Goal: Task Accomplishment & Management: Use online tool/utility

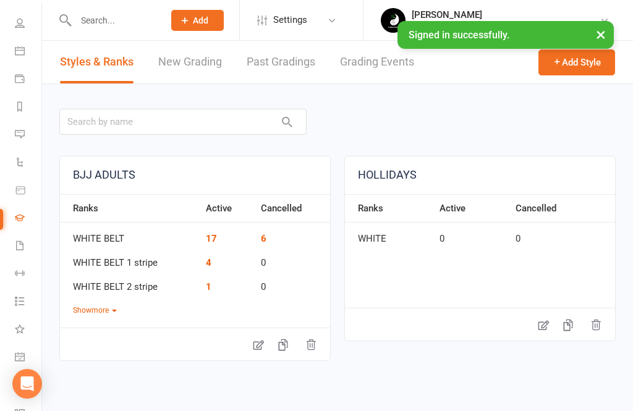
scroll to position [81, 0]
click at [19, 219] on icon at bounding box center [20, 217] width 10 height 10
click at [9, 246] on li "Waivers" at bounding box center [20, 247] width 41 height 28
click at [17, 188] on icon at bounding box center [20, 189] width 11 height 11
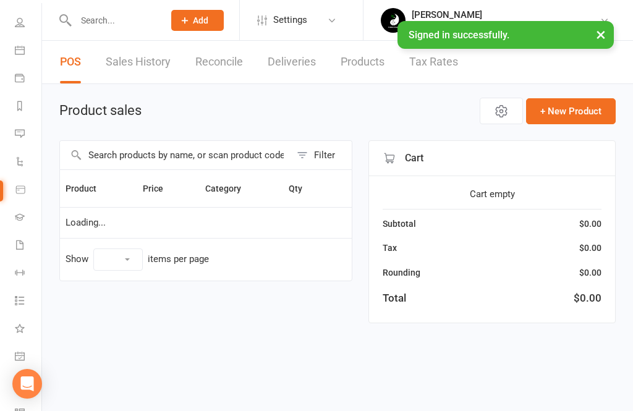
select select "10"
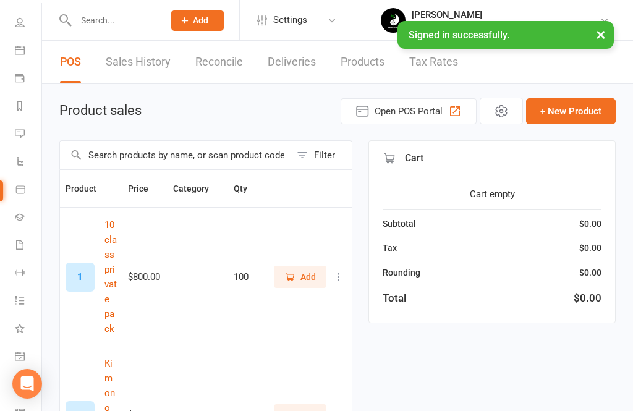
click at [7, 24] on li "People" at bounding box center [20, 24] width 41 height 28
click at [30, 215] on link "Gradings" at bounding box center [29, 219] width 28 height 28
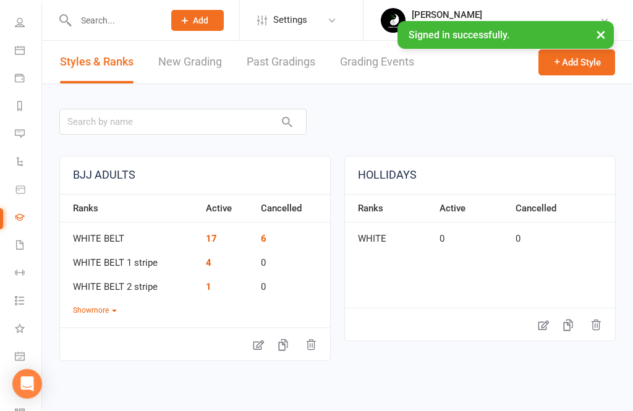
click at [15, 256] on link "Waivers" at bounding box center [29, 247] width 28 height 28
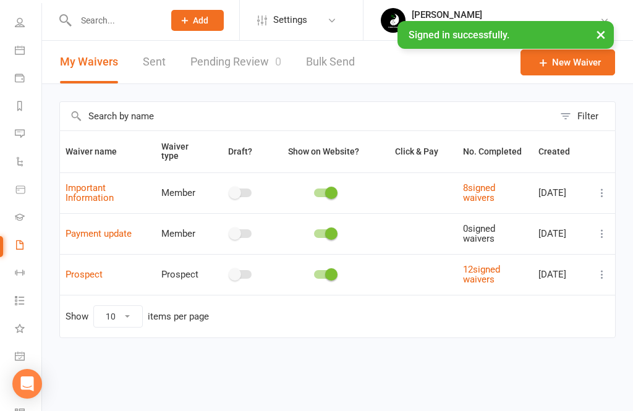
click at [33, 278] on link "Workouts" at bounding box center [29, 274] width 28 height 28
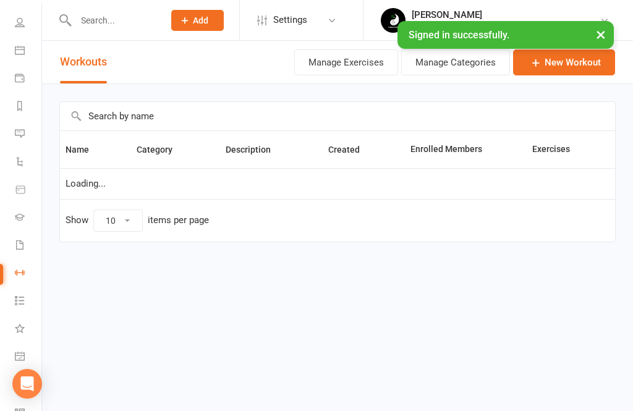
click at [20, 294] on link "Tasks" at bounding box center [29, 302] width 28 height 28
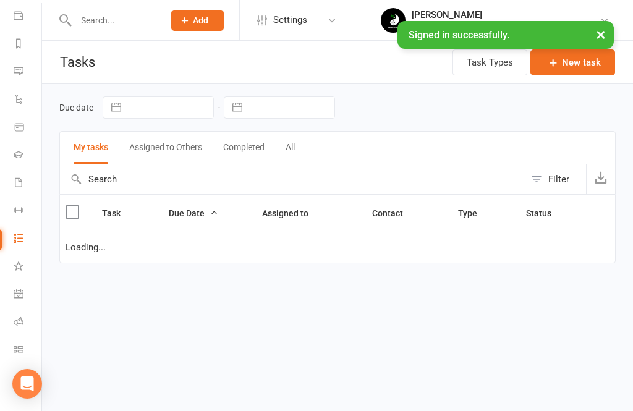
scroll to position [143, 1]
click at [22, 271] on link "What's New 1" at bounding box center [28, 268] width 28 height 28
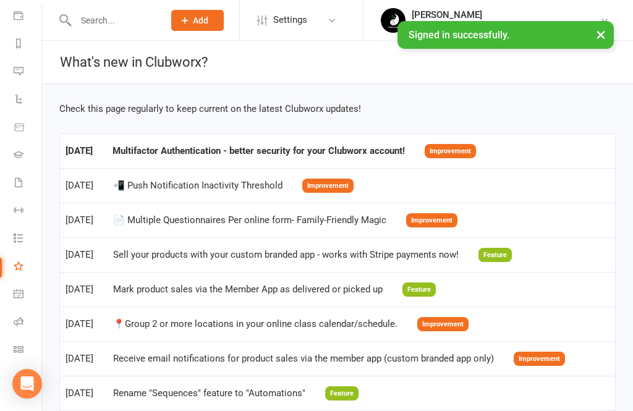
click at [22, 299] on link "General attendance" at bounding box center [28, 295] width 28 height 28
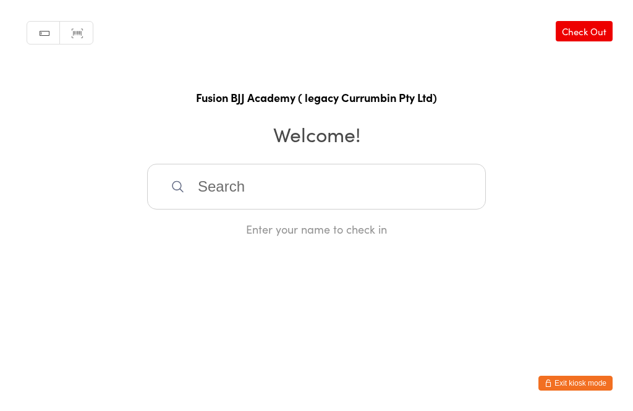
click at [317, 187] on input "search" at bounding box center [316, 187] width 339 height 46
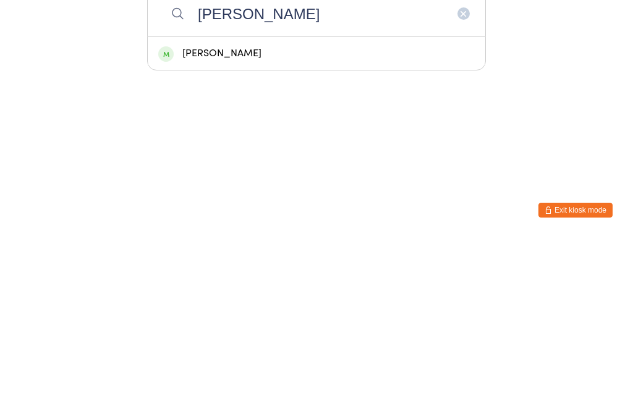
type input "[PERSON_NAME]"
click at [221, 210] on div "[PERSON_NAME]" at bounding box center [317, 226] width 338 height 33
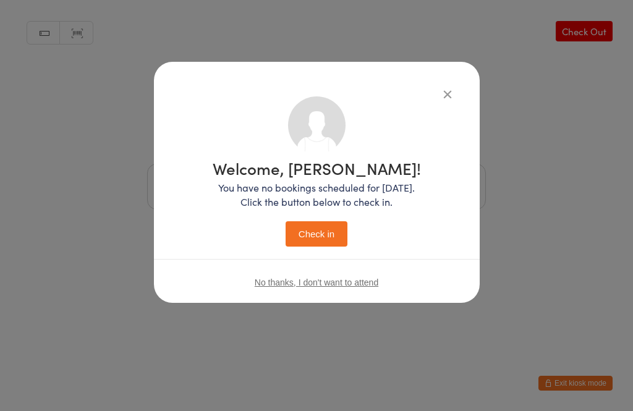
click at [328, 234] on button "Check in" at bounding box center [317, 233] width 62 height 25
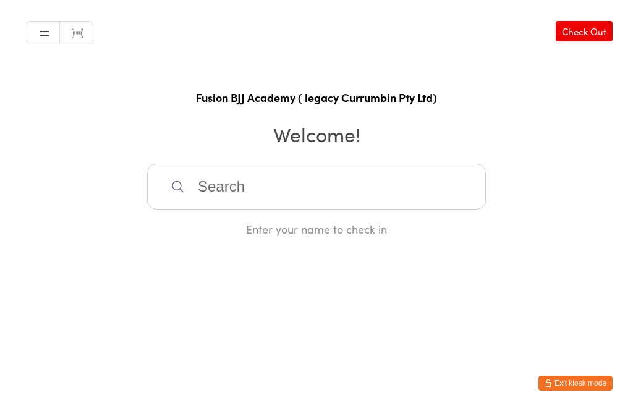
click at [271, 198] on input "search" at bounding box center [316, 187] width 339 height 46
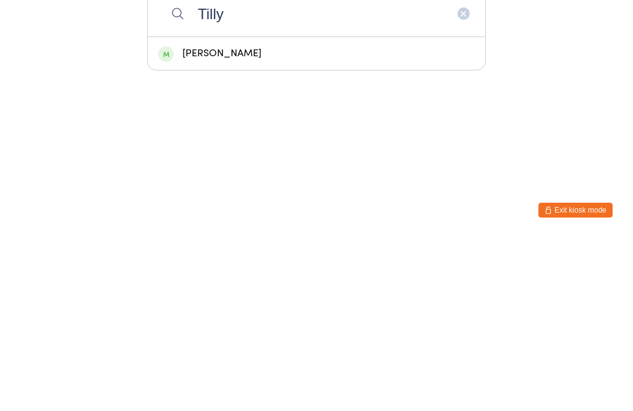
type input "Tilly"
click at [233, 218] on div "[PERSON_NAME]" at bounding box center [316, 226] width 317 height 17
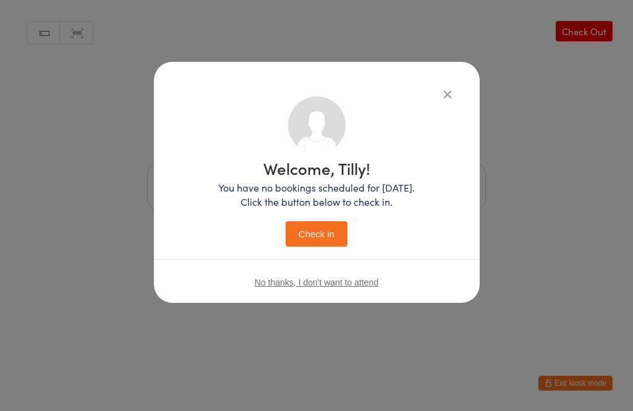
click at [310, 239] on button "Check in" at bounding box center [317, 233] width 62 height 25
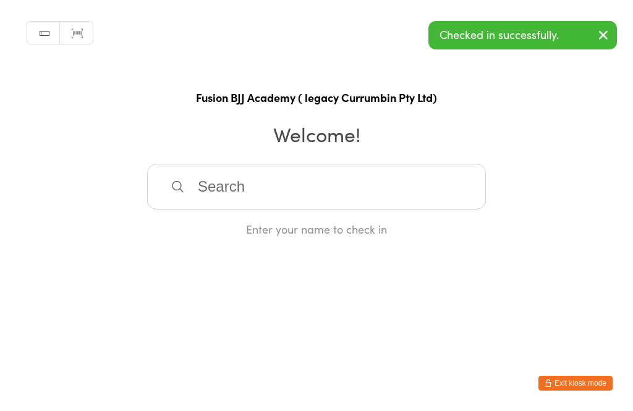
click at [307, 186] on input "search" at bounding box center [316, 187] width 339 height 46
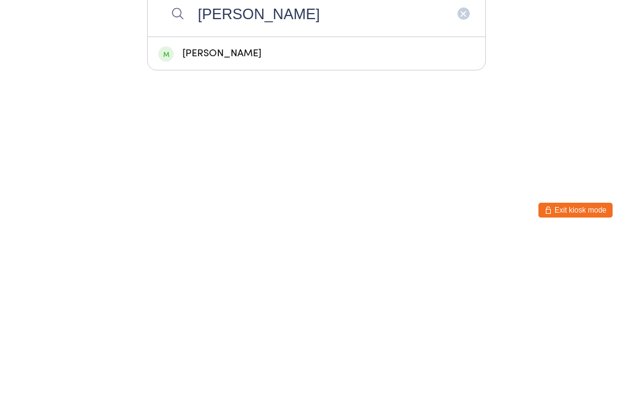
type input "[PERSON_NAME]"
click at [254, 218] on div "[PERSON_NAME]" at bounding box center [316, 226] width 317 height 17
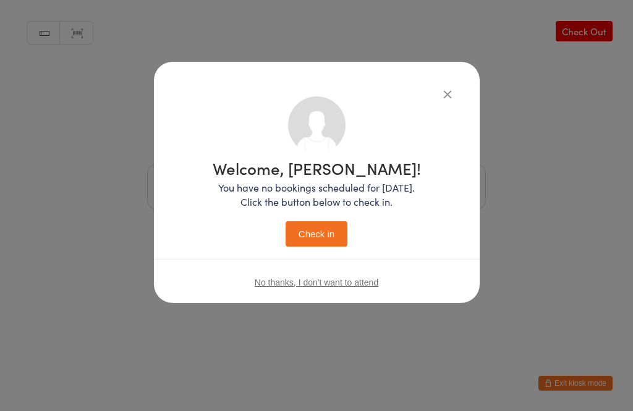
click at [319, 237] on button "Check in" at bounding box center [317, 233] width 62 height 25
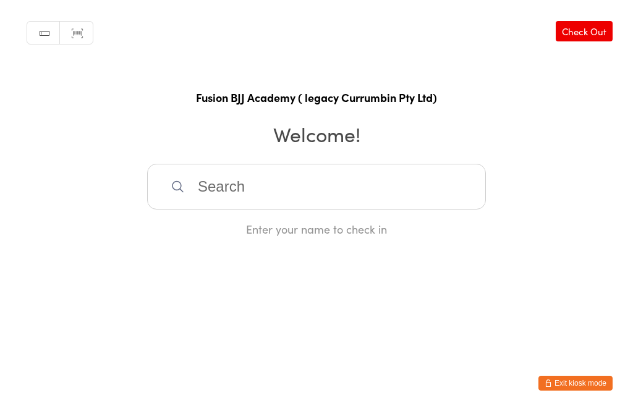
click at [187, 191] on input "search" at bounding box center [316, 187] width 339 height 46
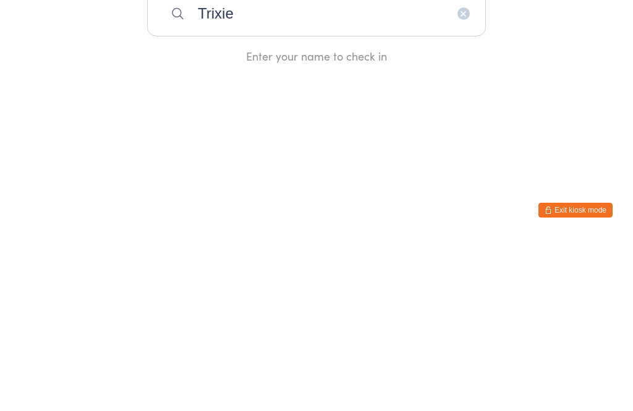
type input "Trixie"
click at [198, 218] on div "[PERSON_NAME]" at bounding box center [316, 226] width 317 height 17
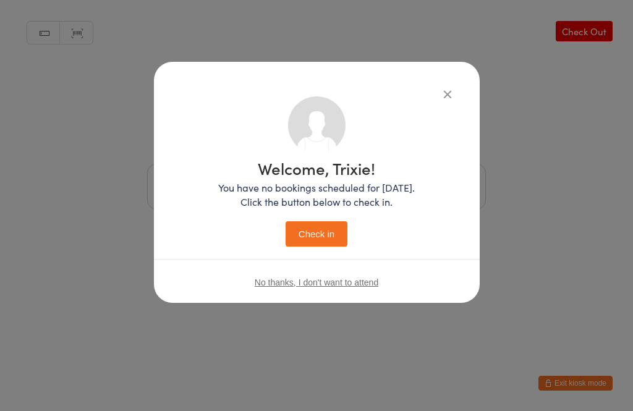
click at [314, 223] on button "Check in" at bounding box center [317, 233] width 62 height 25
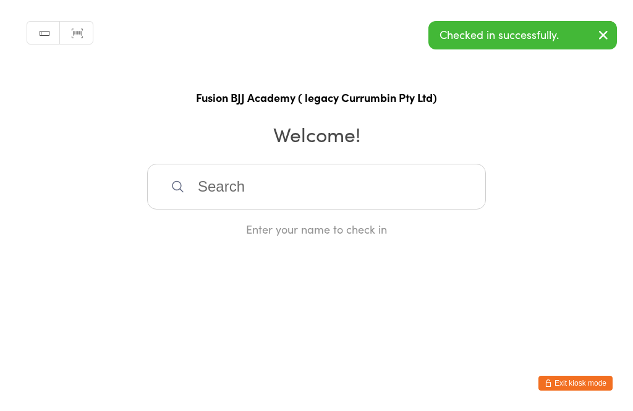
click at [277, 186] on input "search" at bounding box center [316, 187] width 339 height 46
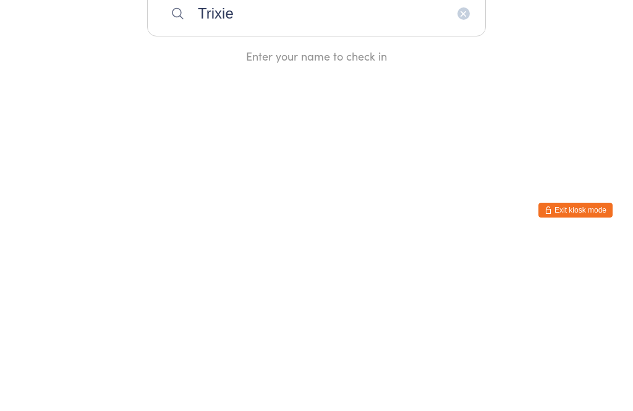
type input "Trixie"
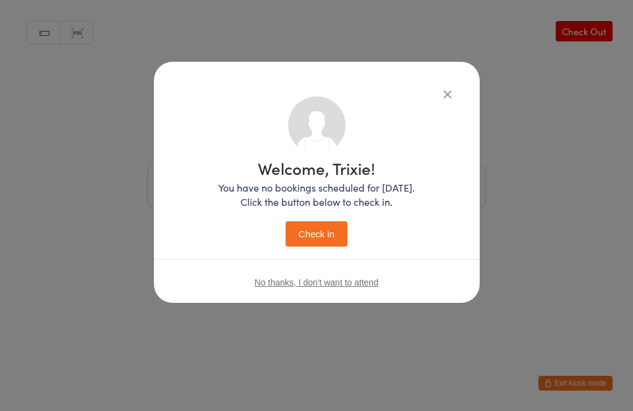
click at [444, 95] on icon "button" at bounding box center [448, 94] width 14 height 14
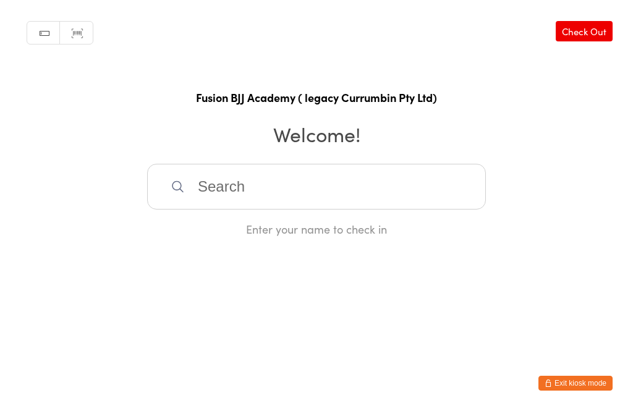
click at [202, 210] on input "search" at bounding box center [316, 187] width 339 height 46
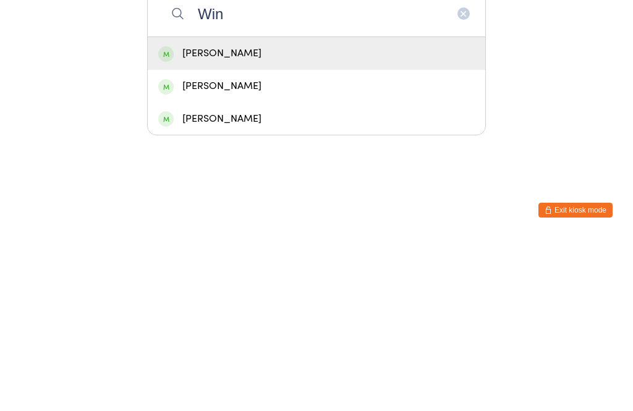
type input "Win"
click at [217, 218] on div "[PERSON_NAME]" at bounding box center [316, 226] width 317 height 17
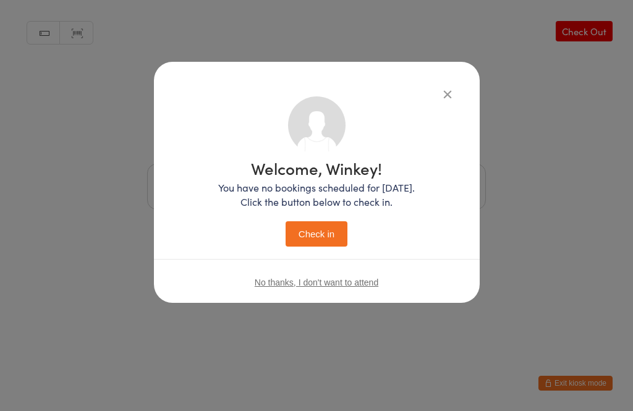
click at [312, 234] on button "Check in" at bounding box center [317, 233] width 62 height 25
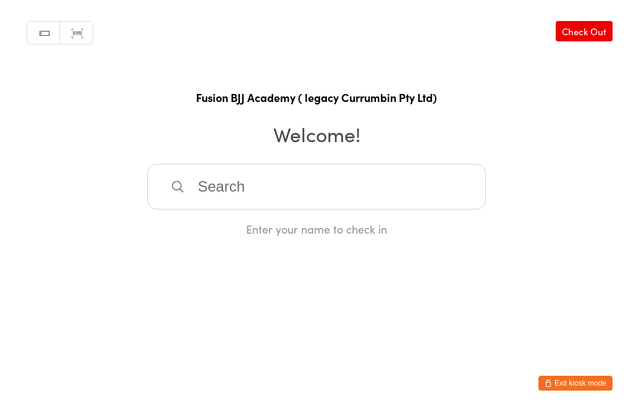
click at [296, 180] on input "search" at bounding box center [316, 187] width 339 height 46
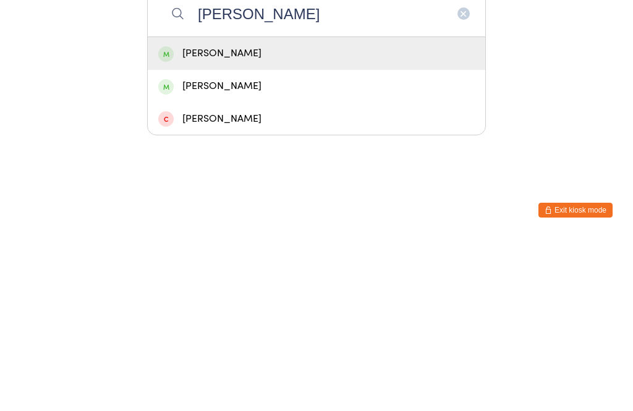
type input "[PERSON_NAME]"
click at [351, 218] on div "[PERSON_NAME]" at bounding box center [316, 226] width 317 height 17
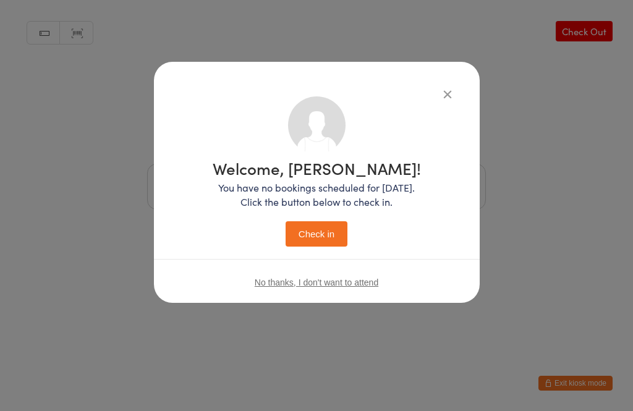
click at [325, 226] on button "Check in" at bounding box center [317, 233] width 62 height 25
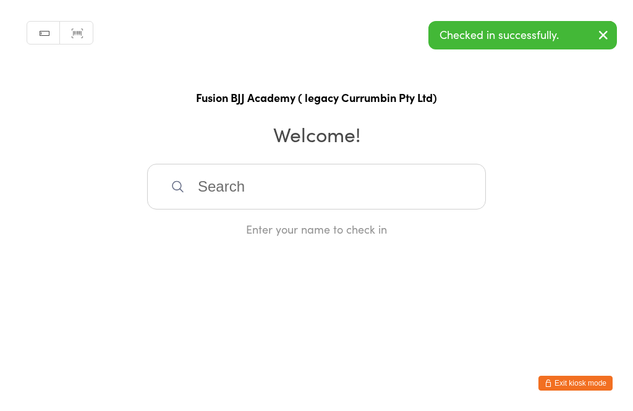
click at [336, 199] on input "search" at bounding box center [316, 187] width 339 height 46
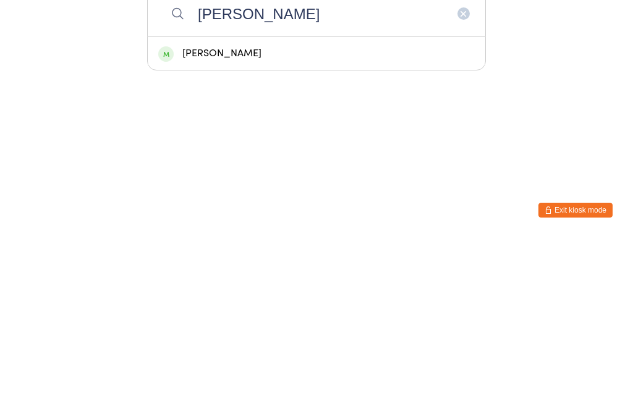
type input "[PERSON_NAME]"
click at [231, 218] on div "[PERSON_NAME]" at bounding box center [316, 226] width 317 height 17
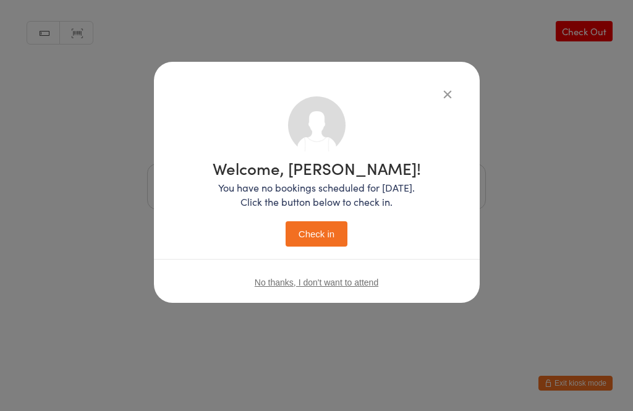
click at [317, 236] on button "Check in" at bounding box center [317, 233] width 62 height 25
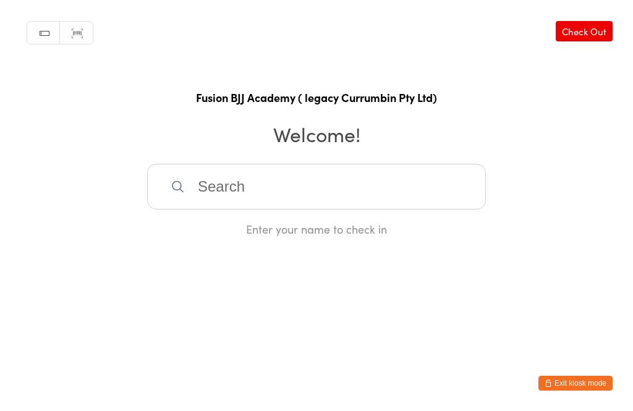
click at [6, 34] on div "Manual search Scanner input Check Out Fusion BJJ Academy ( legacy Currumbin Pty…" at bounding box center [316, 118] width 633 height 237
click at [199, 191] on input "search" at bounding box center [316, 187] width 339 height 46
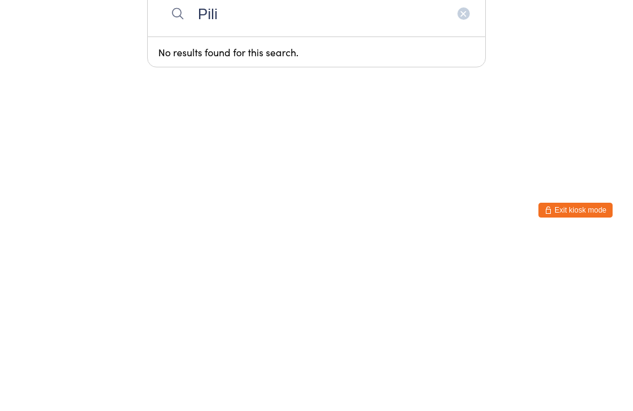
click at [291, 119] on html "You have now entered Kiosk Mode. Members will be able to check themselves in us…" at bounding box center [316, 205] width 633 height 411
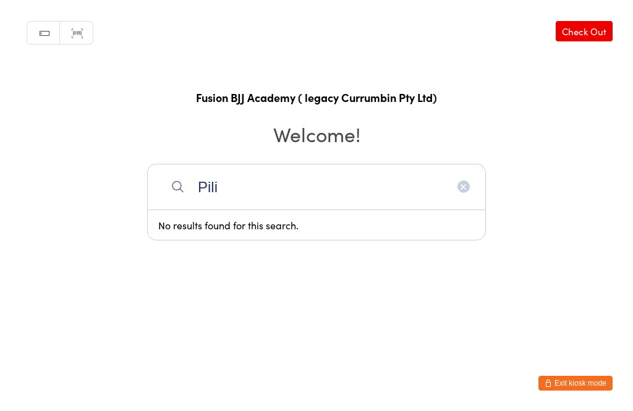
click at [250, 199] on input "Pili" at bounding box center [316, 187] width 339 height 46
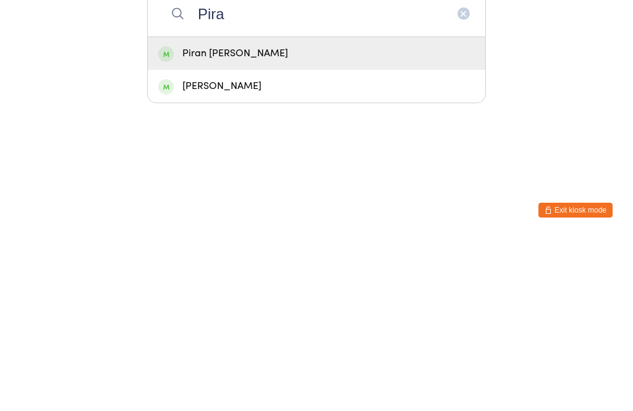
type input "Pira"
click at [180, 218] on div "Piran [PERSON_NAME]" at bounding box center [316, 226] width 317 height 17
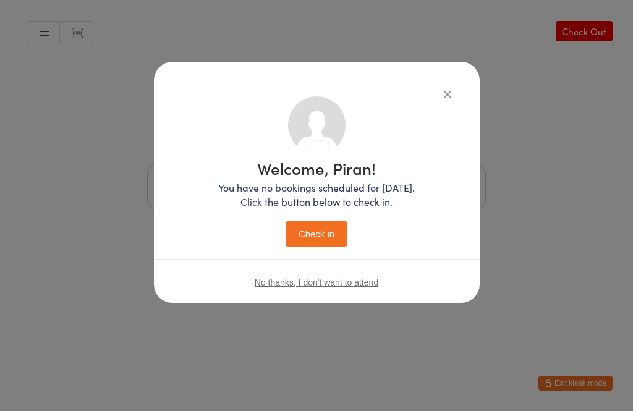
click at [314, 229] on button "Check in" at bounding box center [317, 233] width 62 height 25
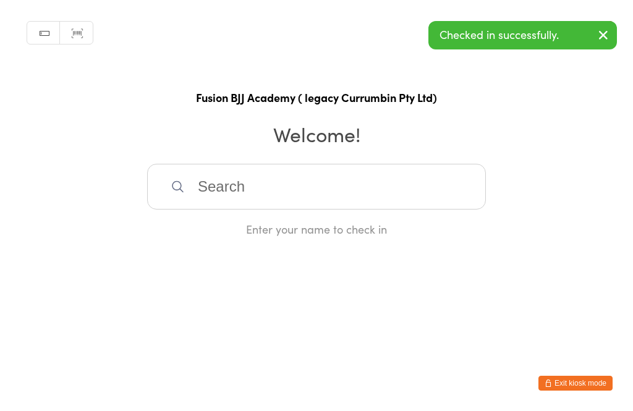
click at [209, 210] on input "search" at bounding box center [316, 187] width 339 height 46
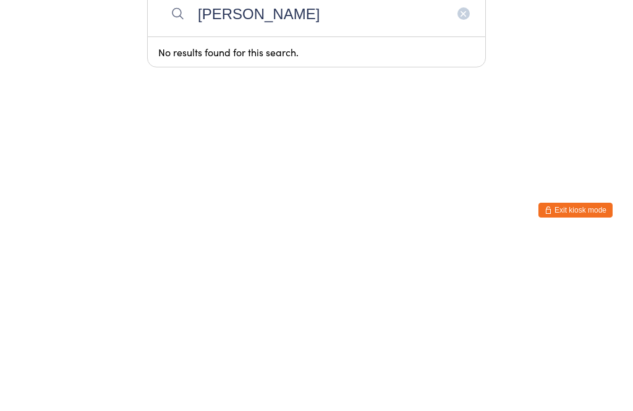
type input "[PERSON_NAME]"
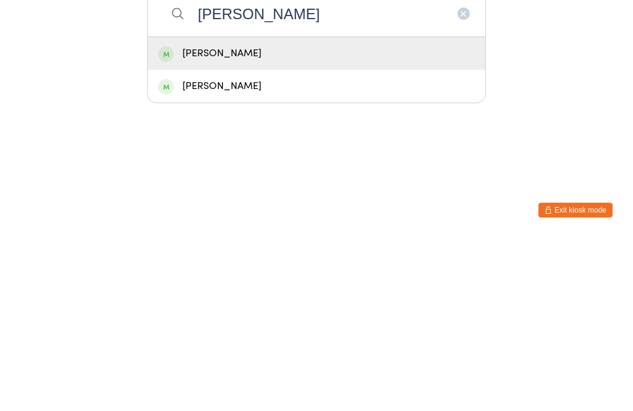
click at [173, 220] on span at bounding box center [165, 227] width 15 height 15
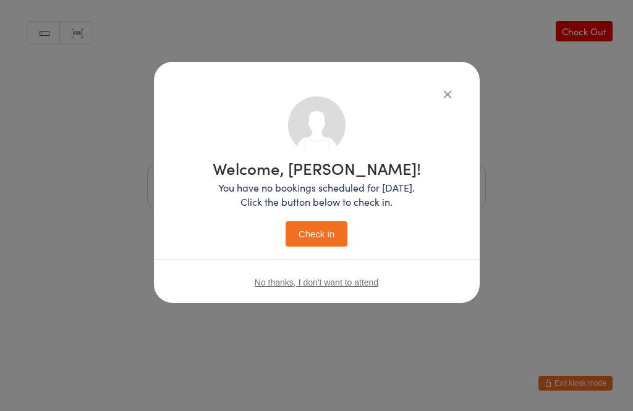
click at [317, 242] on button "Check in" at bounding box center [317, 233] width 62 height 25
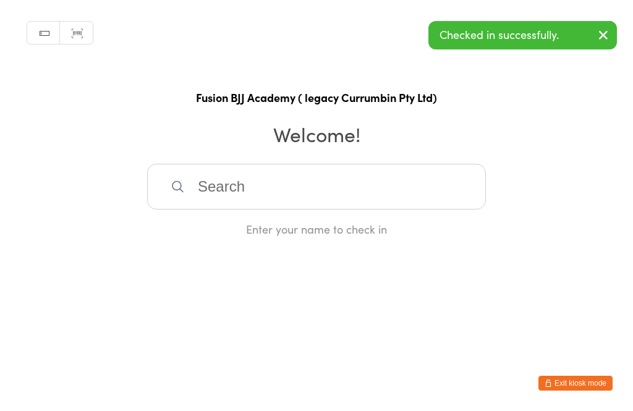
click at [422, 210] on input "search" at bounding box center [316, 187] width 339 height 46
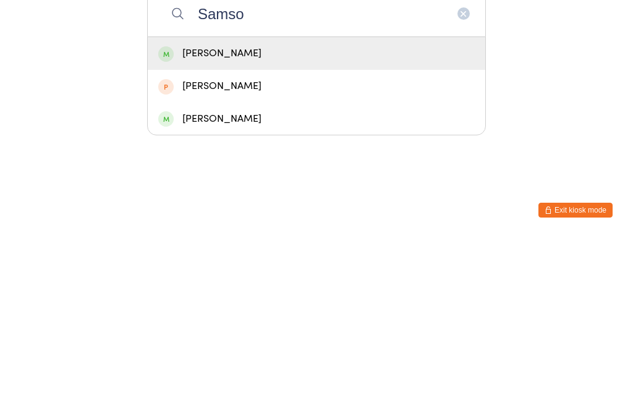
type input "Samso"
click at [187, 218] on div "[PERSON_NAME]" at bounding box center [316, 226] width 317 height 17
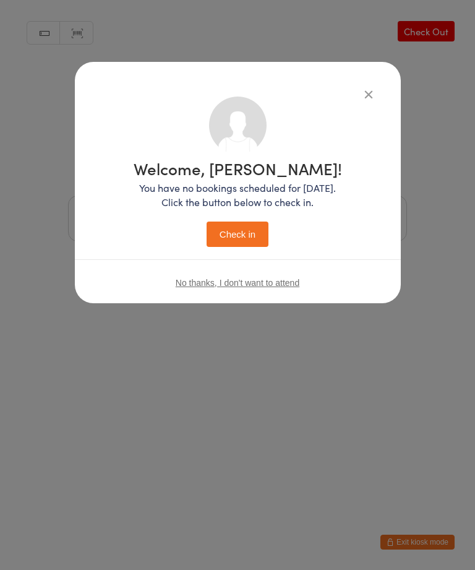
click at [422, 411] on div "Welcome, [PERSON_NAME]! You have no bookings scheduled for [DATE]. Click the bu…" at bounding box center [237, 285] width 475 height 570
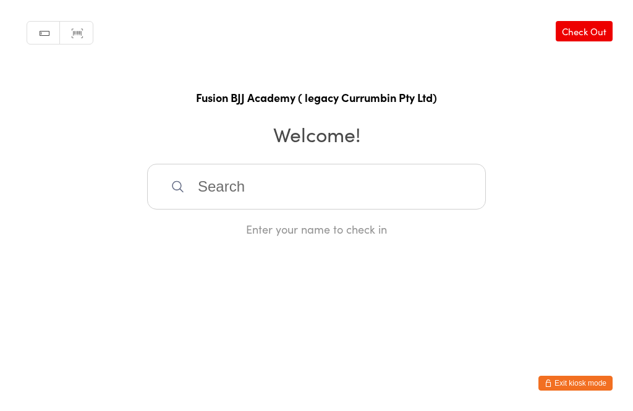
click at [249, 201] on input "search" at bounding box center [316, 187] width 339 height 46
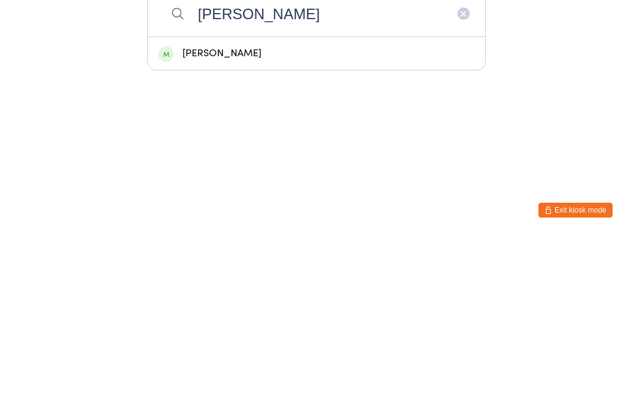
type input "[PERSON_NAME]"
click at [297, 210] on div "[PERSON_NAME]" at bounding box center [317, 226] width 338 height 33
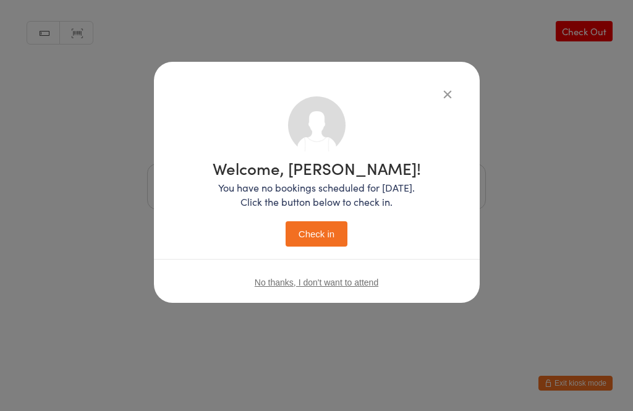
click at [319, 223] on button "Check in" at bounding box center [317, 233] width 62 height 25
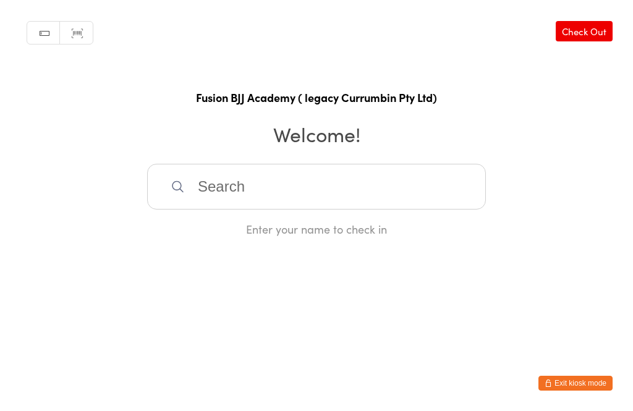
click at [336, 192] on input "search" at bounding box center [316, 187] width 339 height 46
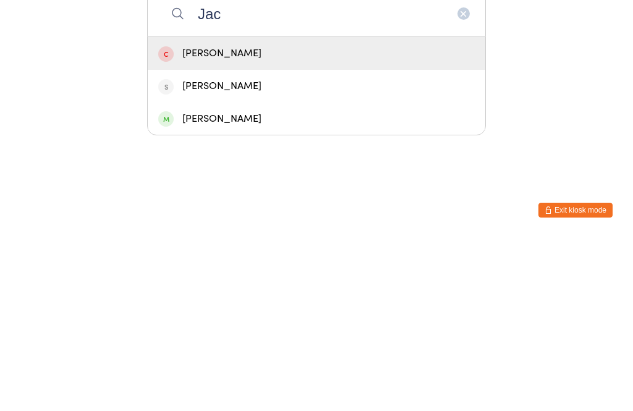
type input "Jac"
click at [281, 284] on div "[PERSON_NAME]" at bounding box center [316, 292] width 317 height 17
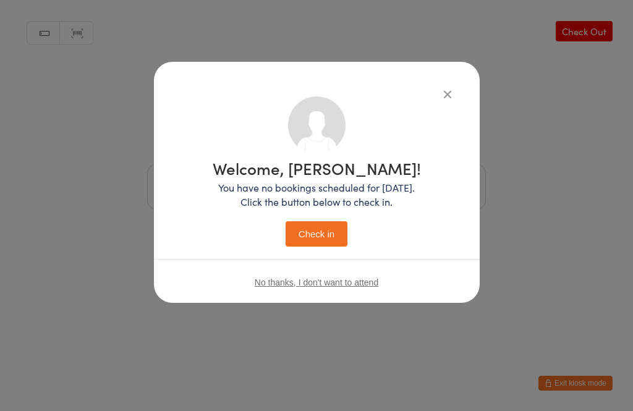
click at [333, 237] on button "Check in" at bounding box center [317, 233] width 62 height 25
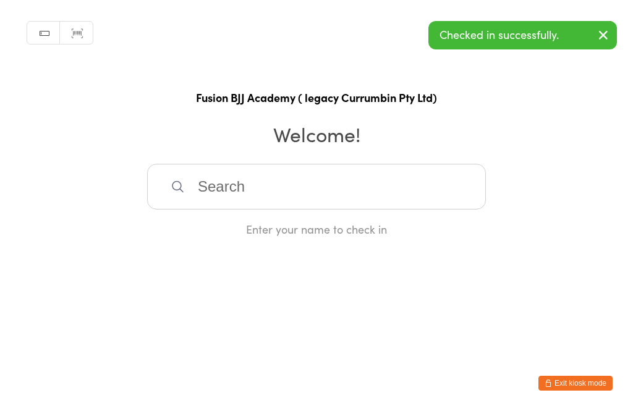
click at [201, 192] on input "search" at bounding box center [316, 187] width 339 height 46
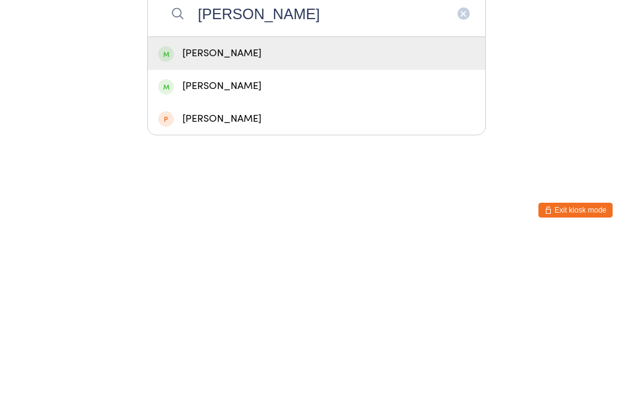
type input "[PERSON_NAME]"
click at [247, 218] on div "[PERSON_NAME]" at bounding box center [316, 226] width 317 height 17
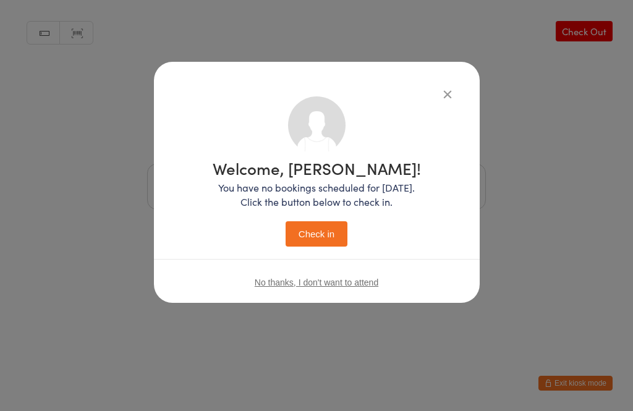
click at [320, 234] on button "Check in" at bounding box center [317, 233] width 62 height 25
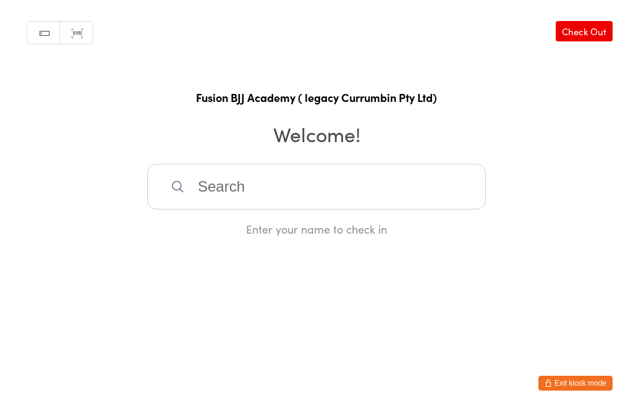
click at [345, 182] on input "search" at bounding box center [316, 187] width 339 height 46
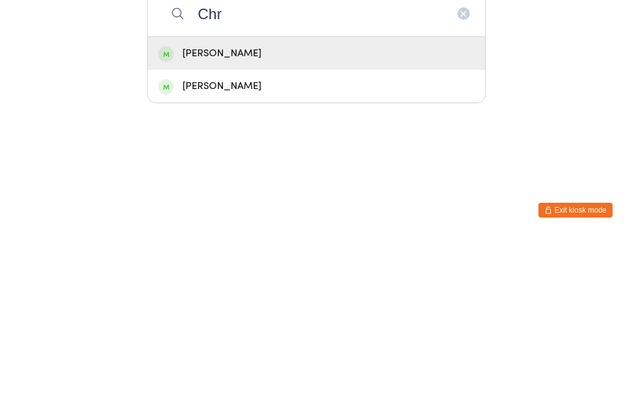
type input "Chr"
click at [250, 218] on div "[PERSON_NAME]" at bounding box center [316, 226] width 317 height 17
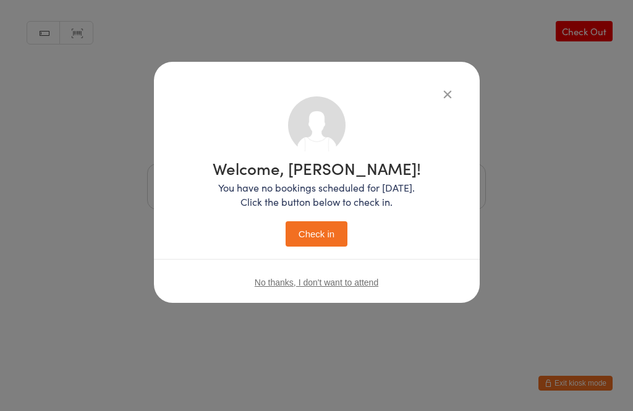
click at [323, 228] on button "Check in" at bounding box center [317, 233] width 62 height 25
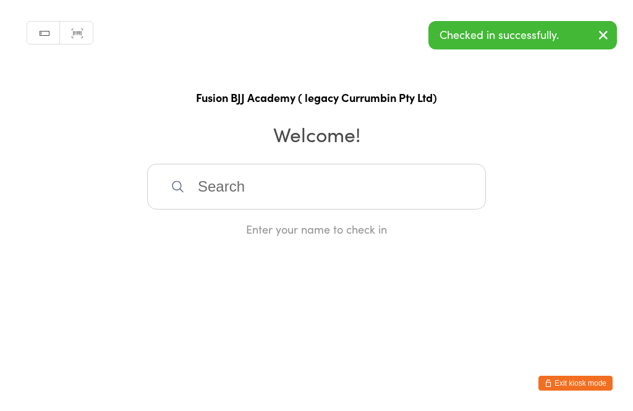
click at [312, 190] on input "search" at bounding box center [316, 187] width 339 height 46
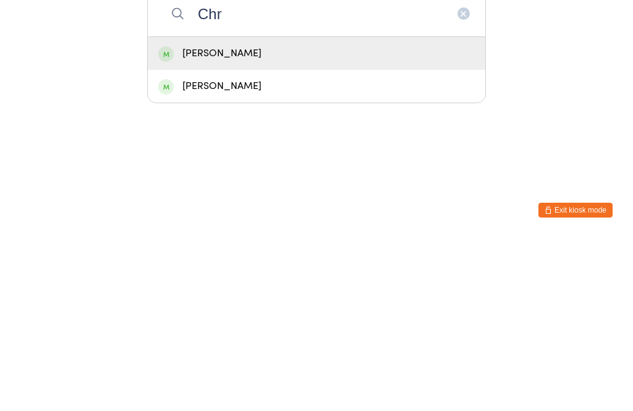
type input "Chr"
click at [243, 218] on div "[PERSON_NAME]" at bounding box center [316, 226] width 317 height 17
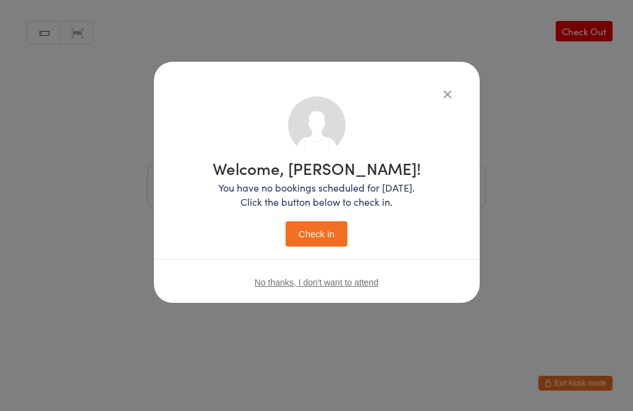
click at [320, 228] on button "Check in" at bounding box center [317, 233] width 62 height 25
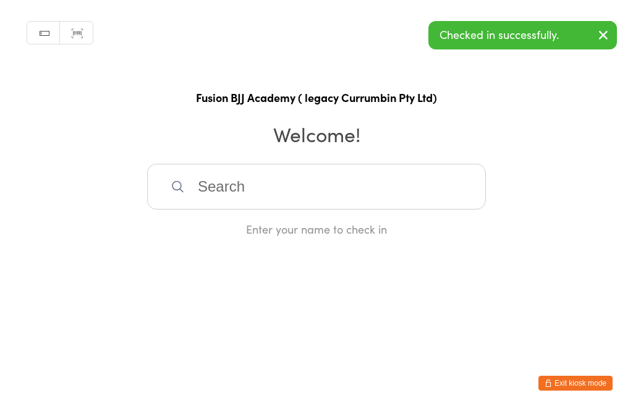
click at [208, 189] on input "search" at bounding box center [316, 187] width 339 height 46
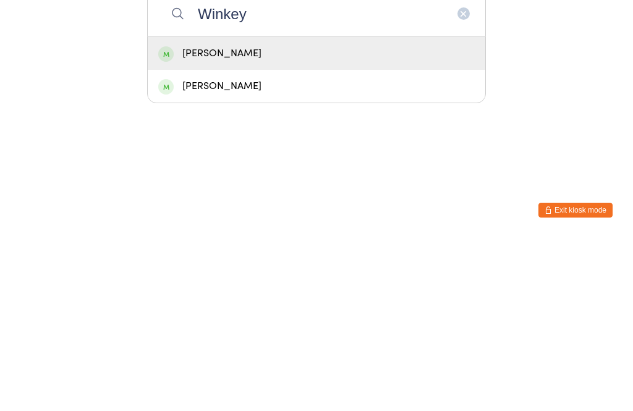
type input "Winkey"
click at [239, 218] on div "[PERSON_NAME]" at bounding box center [316, 226] width 317 height 17
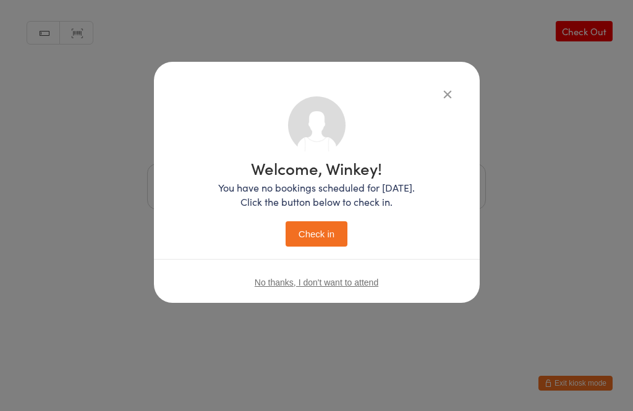
click at [323, 232] on button "Check in" at bounding box center [317, 233] width 62 height 25
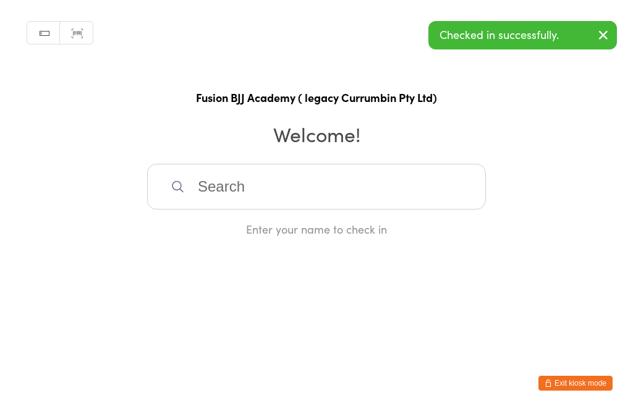
click at [275, 197] on input "search" at bounding box center [316, 187] width 339 height 46
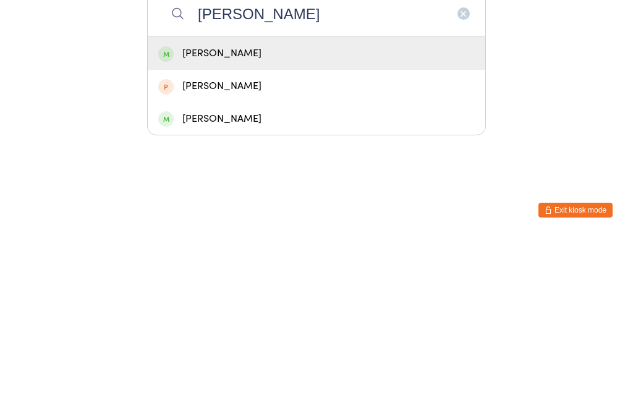
type input "[PERSON_NAME]"
click at [253, 218] on div "[PERSON_NAME]" at bounding box center [316, 226] width 317 height 17
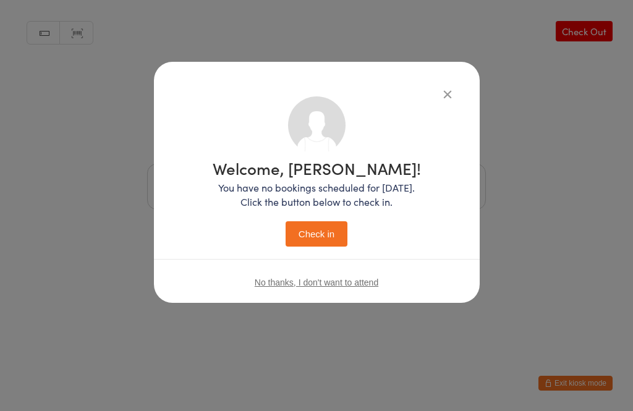
click at [325, 235] on button "Check in" at bounding box center [317, 233] width 62 height 25
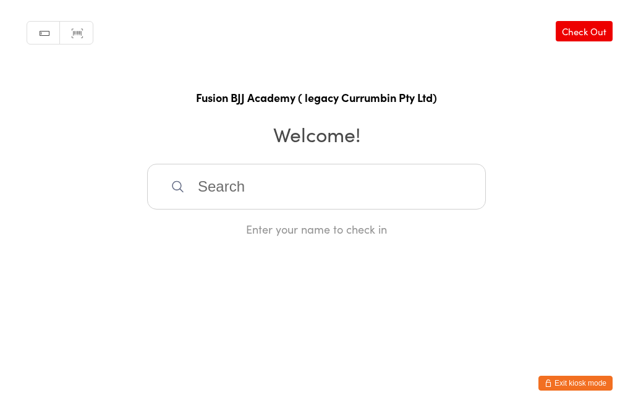
click at [280, 163] on div "Manual search Scanner input Check Out Fusion BJJ Academy ( legacy Currumbin Pty…" at bounding box center [316, 118] width 633 height 237
click at [262, 173] on input "search" at bounding box center [316, 187] width 339 height 46
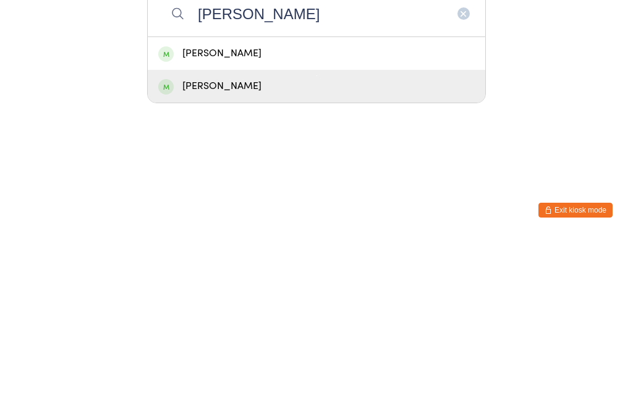
type input "[PERSON_NAME]"
click at [213, 251] on div "[PERSON_NAME]" at bounding box center [316, 259] width 317 height 17
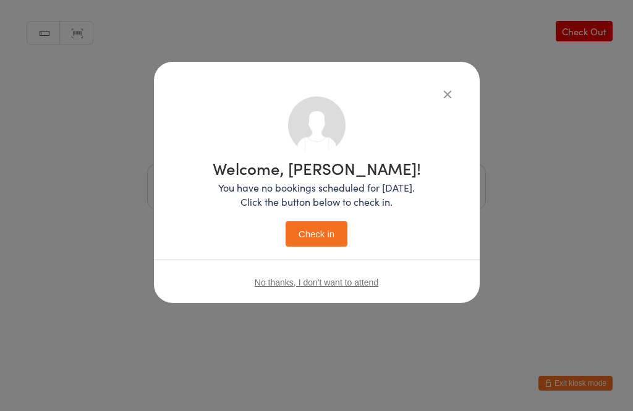
click at [312, 225] on button "Check in" at bounding box center [317, 233] width 62 height 25
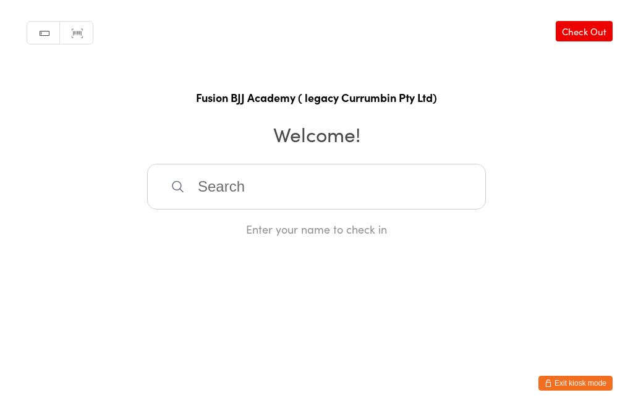
click at [212, 194] on input "search" at bounding box center [316, 187] width 339 height 46
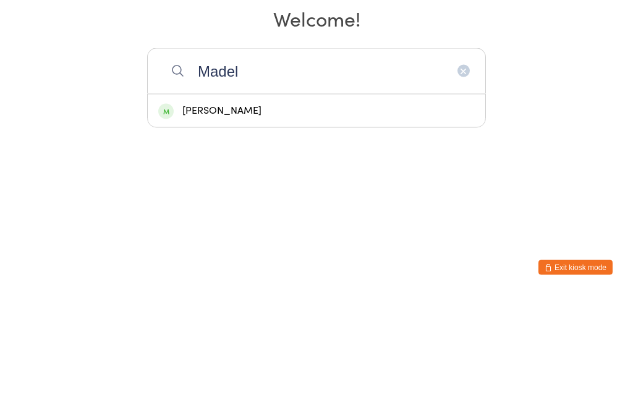
type input "Madel"
click at [192, 218] on div "[PERSON_NAME]" at bounding box center [316, 226] width 317 height 17
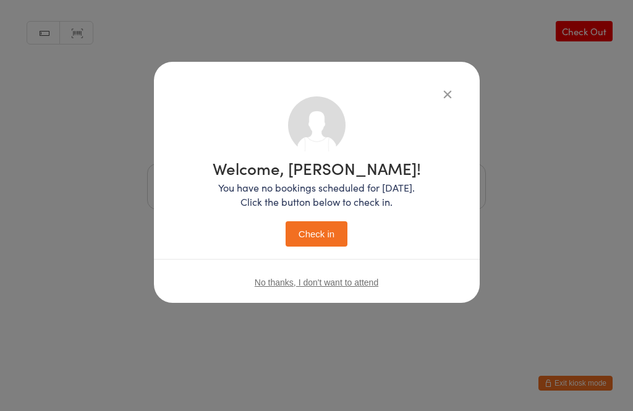
click at [306, 218] on div "Welcome, [PERSON_NAME]! You have no bookings scheduled for [DATE]. Click the bu…" at bounding box center [317, 203] width 208 height 87
click at [305, 222] on button "Check in" at bounding box center [317, 233] width 62 height 25
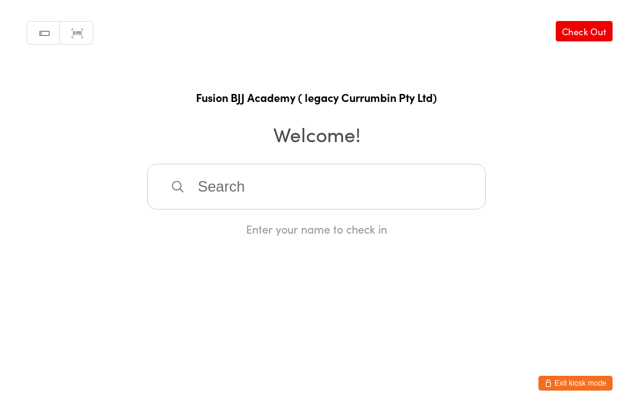
click at [309, 209] on input "search" at bounding box center [316, 187] width 339 height 46
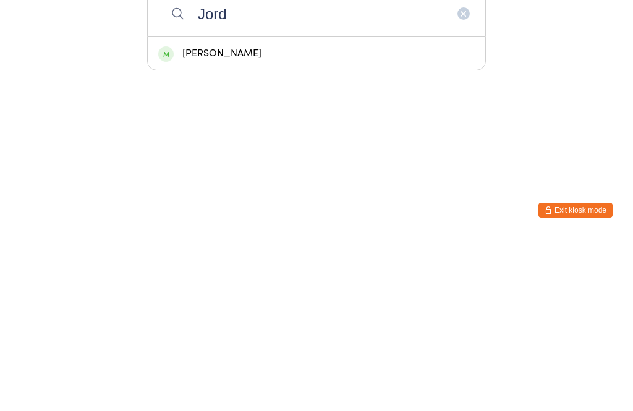
type input "Jord"
click at [303, 218] on div "[PERSON_NAME]" at bounding box center [316, 226] width 317 height 17
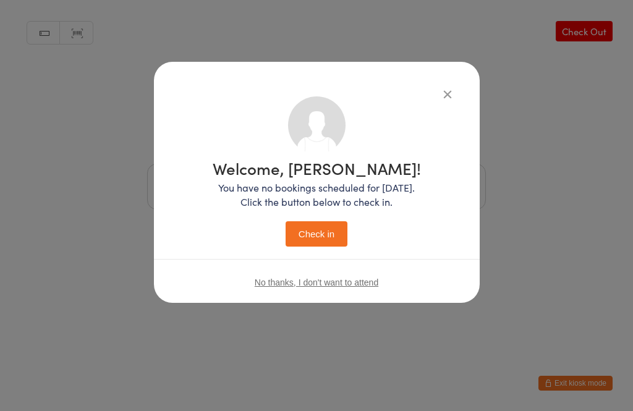
click at [333, 241] on button "Check in" at bounding box center [317, 233] width 62 height 25
